Goal: Task Accomplishment & Management: Manage account settings

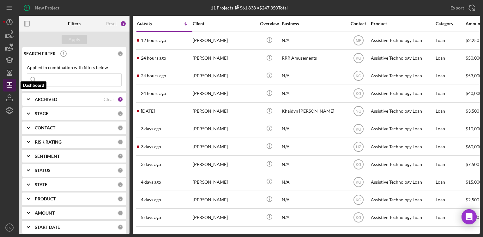
click at [10, 87] on icon "Icon/Dashboard" at bounding box center [10, 85] width 16 height 16
click at [10, 73] on icon "button" at bounding box center [10, 73] width 16 height 16
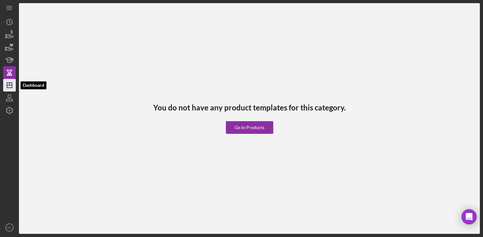
click at [9, 86] on icon "Icon/Dashboard" at bounding box center [10, 85] width 16 height 16
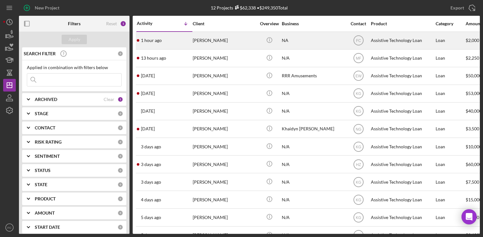
click at [217, 36] on div "[PERSON_NAME]" at bounding box center [224, 40] width 63 height 17
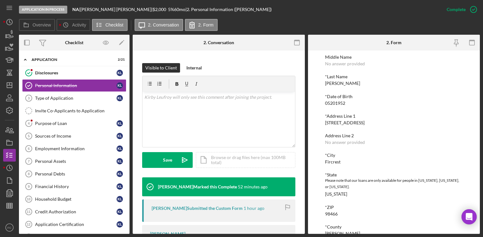
scroll to position [78, 0]
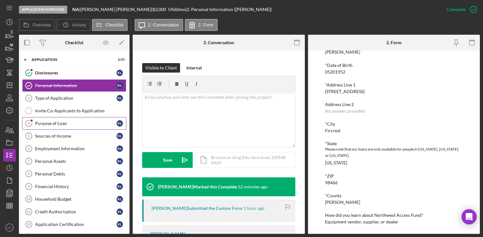
click at [72, 122] on div "Purpose of Loan" at bounding box center [75, 123] width 81 height 5
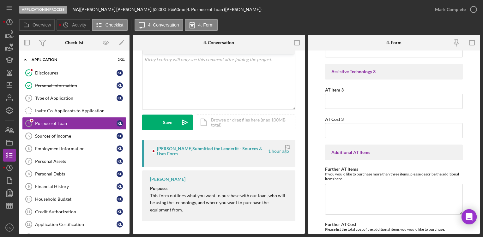
scroll to position [295, 0]
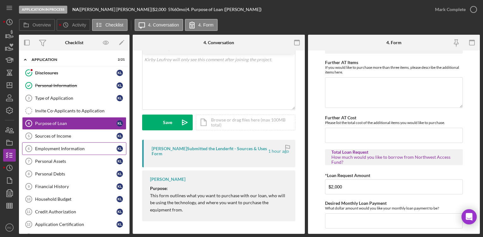
click at [59, 151] on div "Employment Information" at bounding box center [75, 148] width 81 height 5
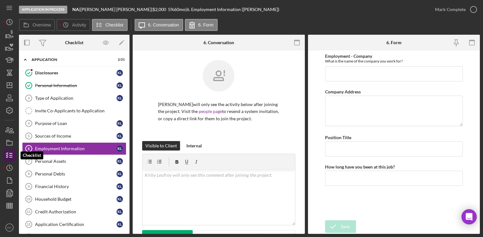
click at [11, 154] on icon "button" at bounding box center [10, 155] width 16 height 16
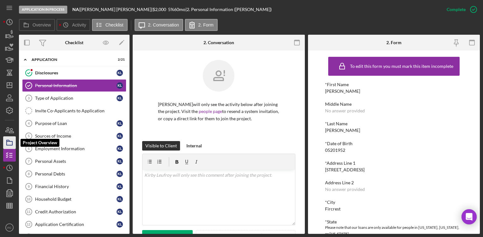
click at [9, 143] on icon "button" at bounding box center [10, 143] width 16 height 16
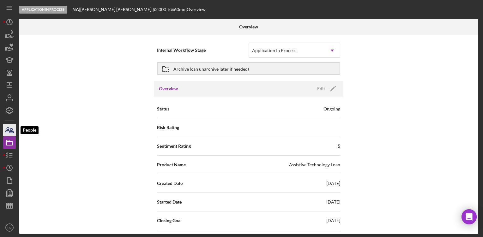
click at [9, 128] on icon "button" at bounding box center [10, 130] width 16 height 16
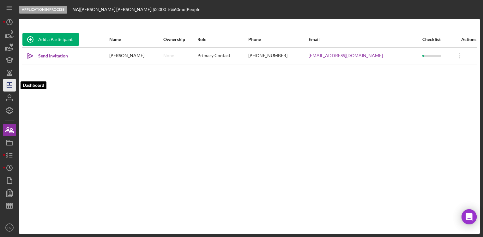
click at [8, 87] on icon "Icon/Dashboard" at bounding box center [10, 85] width 16 height 16
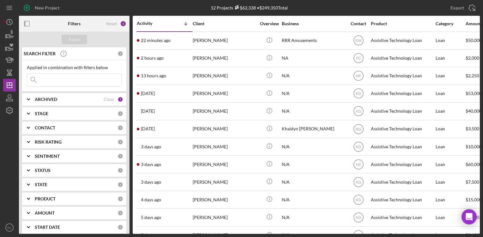
click at [70, 111] on div "STAGE" at bounding box center [76, 113] width 83 height 5
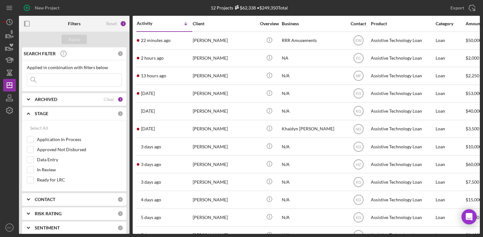
click at [70, 111] on div "STAGE" at bounding box center [76, 113] width 83 height 5
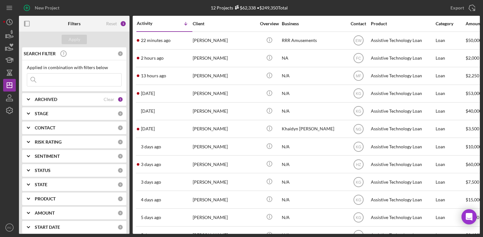
click at [72, 97] on div "ARCHIVED" at bounding box center [69, 99] width 69 height 5
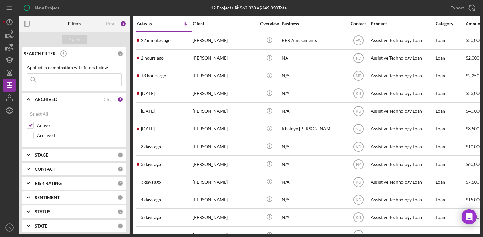
click at [72, 97] on div "ARCHIVED" at bounding box center [69, 99] width 69 height 5
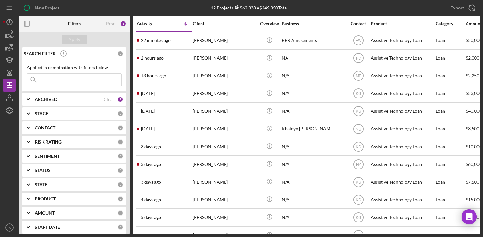
click at [78, 115] on div "STAGE" at bounding box center [76, 113] width 83 height 5
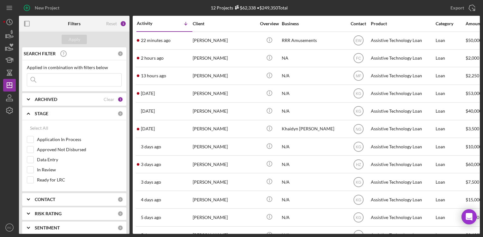
click at [62, 109] on div "STAGE 0" at bounding box center [79, 113] width 88 height 13
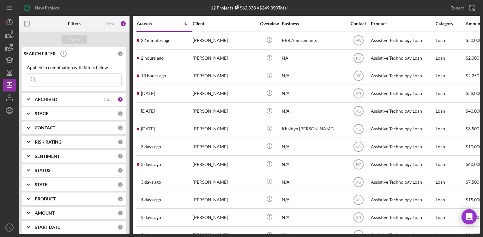
click at [50, 128] on b "CONTACT" at bounding box center [45, 127] width 21 height 5
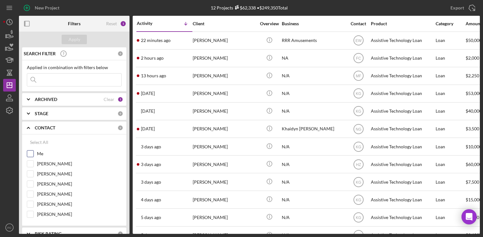
click at [30, 153] on input "Me" at bounding box center [30, 154] width 6 height 6
click at [77, 40] on div "Apply" at bounding box center [75, 39] width 12 height 9
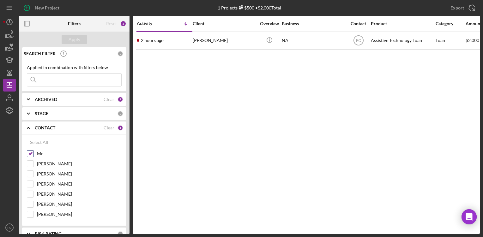
click at [29, 155] on input "Me" at bounding box center [30, 154] width 6 height 6
checkbox input "false"
click at [81, 38] on button "Apply" at bounding box center [74, 39] width 25 height 9
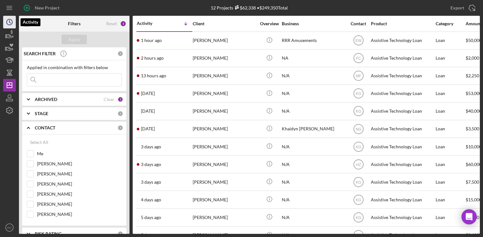
click at [12, 22] on circle "button" at bounding box center [10, 22] width 6 height 6
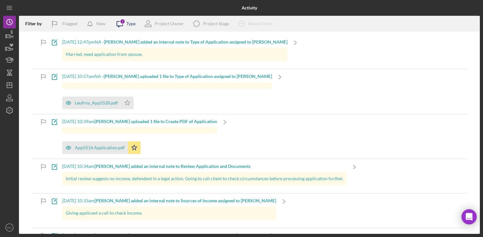
click at [131, 25] on div "Type" at bounding box center [130, 23] width 9 height 5
click at [294, 62] on div "Icon/Note [DATE] 12:47pm NA - [PERSON_NAME] added an internal note to Type of A…" at bounding box center [249, 52] width 435 height 34
click at [11, 85] on line "button" at bounding box center [9, 85] width 5 height 0
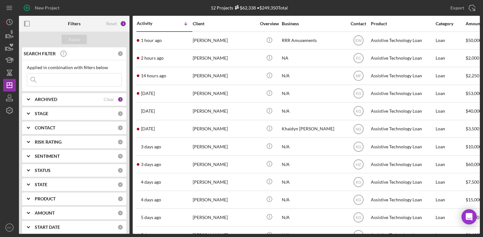
click at [60, 127] on div "CONTACT" at bounding box center [76, 127] width 83 height 5
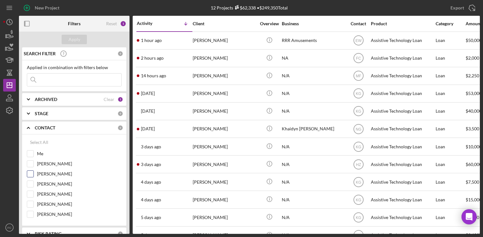
click at [33, 175] on input "[PERSON_NAME]" at bounding box center [30, 174] width 6 height 6
click at [81, 38] on button "Apply" at bounding box center [74, 39] width 25 height 9
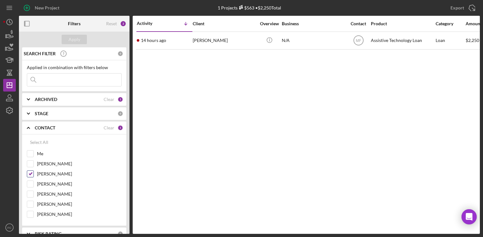
click at [33, 172] on input "[PERSON_NAME]" at bounding box center [30, 174] width 6 height 6
checkbox input "false"
click at [81, 41] on button "Apply" at bounding box center [74, 39] width 25 height 9
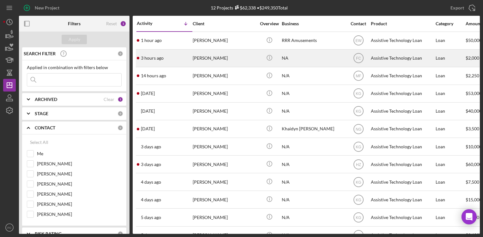
click at [213, 58] on div "[PERSON_NAME]" at bounding box center [224, 58] width 63 height 17
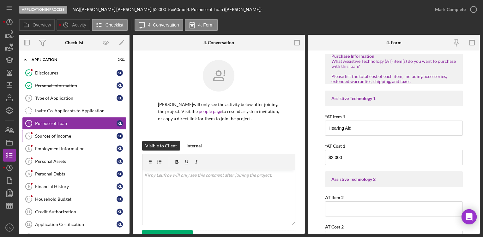
click at [55, 135] on div "Sources of Income" at bounding box center [75, 136] width 81 height 5
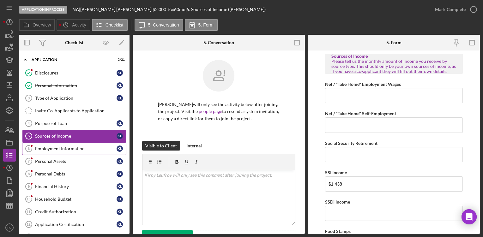
click at [64, 152] on link "Employment Information 6 Employment Information K L" at bounding box center [74, 148] width 104 height 13
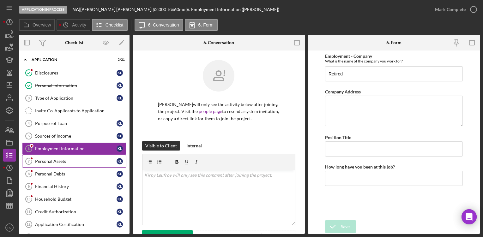
click at [59, 164] on link "Personal Assets 7 Personal Assets K L" at bounding box center [74, 161] width 104 height 13
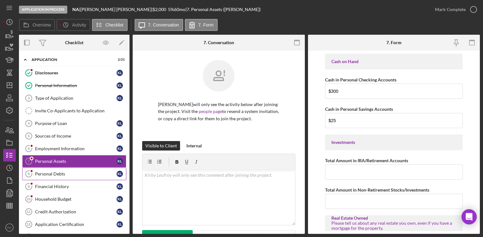
click at [58, 176] on div "Personal Debts" at bounding box center [75, 173] width 81 height 5
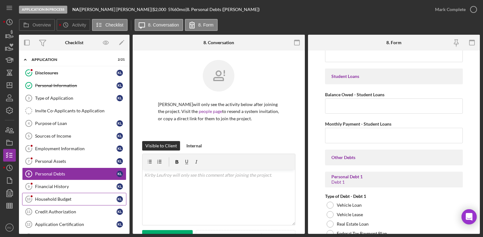
scroll to position [1, 0]
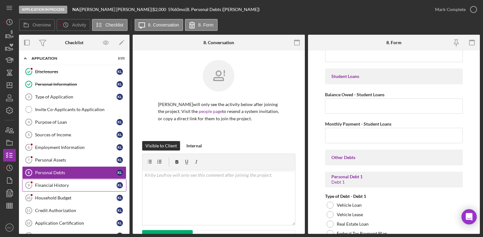
click at [61, 188] on div "Financial History" at bounding box center [75, 185] width 81 height 5
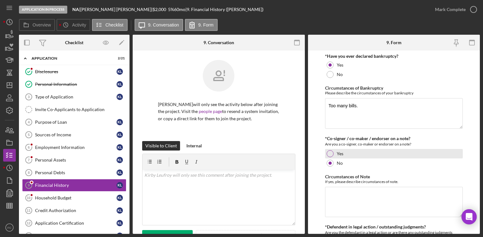
scroll to position [102, 0]
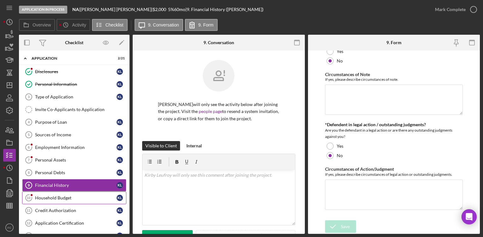
click at [51, 199] on div "Household Budget" at bounding box center [75, 197] width 81 height 5
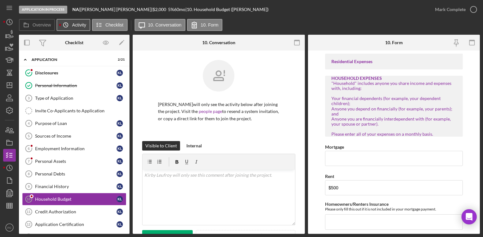
click at [67, 28] on icon "Icon/History" at bounding box center [65, 25] width 13 height 13
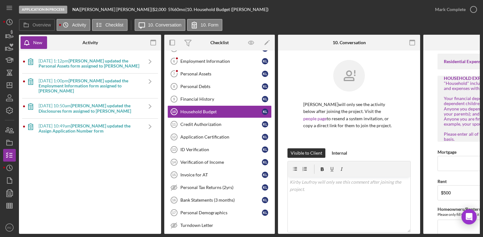
scroll to position [59, 0]
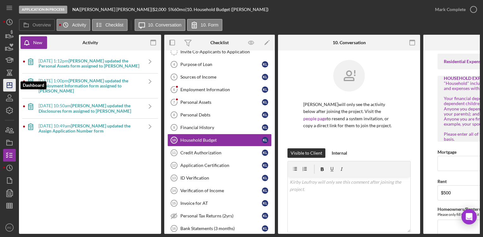
drag, startPoint x: 9, startPoint y: 85, endPoint x: 12, endPoint y: 84, distance: 3.3
click at [9, 85] on line "button" at bounding box center [9, 84] width 0 height 3
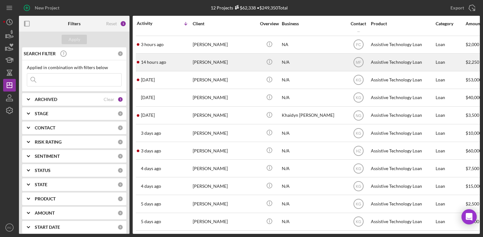
scroll to position [18, 0]
